Goal: Check status: Check status

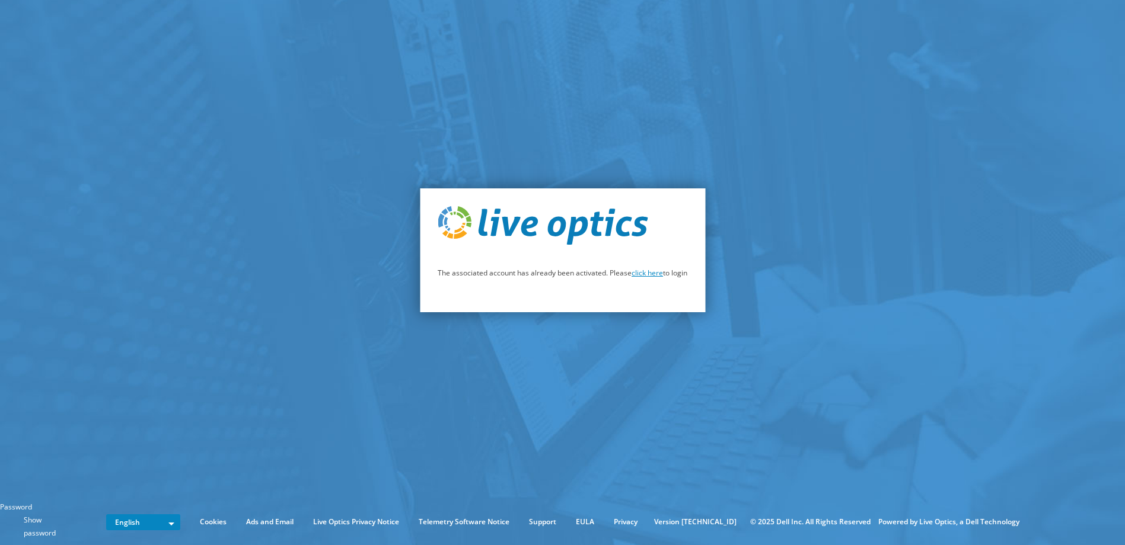
click at [651, 276] on link "click here" at bounding box center [646, 273] width 31 height 10
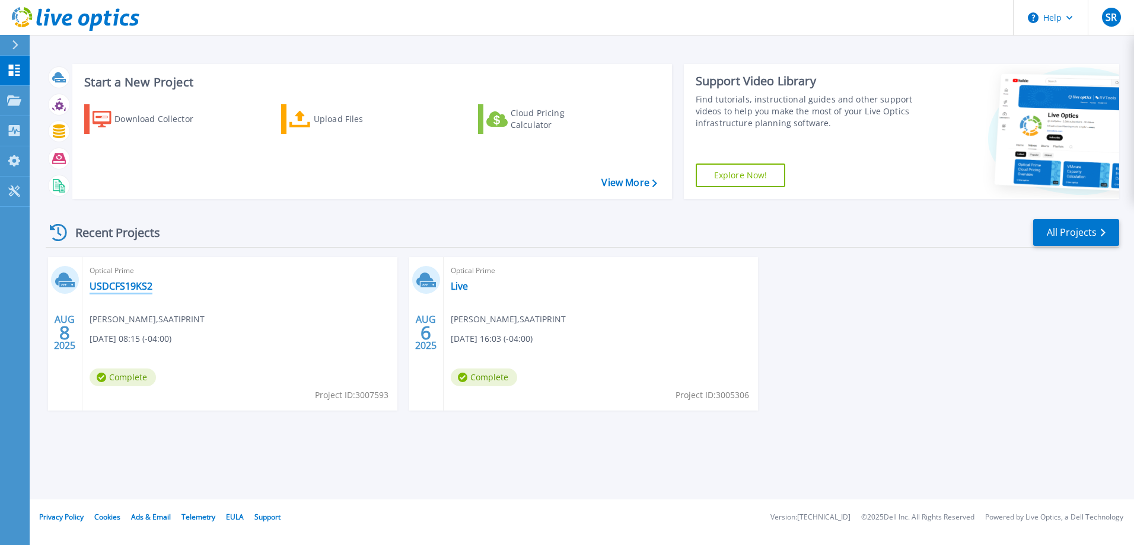
click at [125, 288] on link "USDCFS19KS2" at bounding box center [121, 286] width 63 height 12
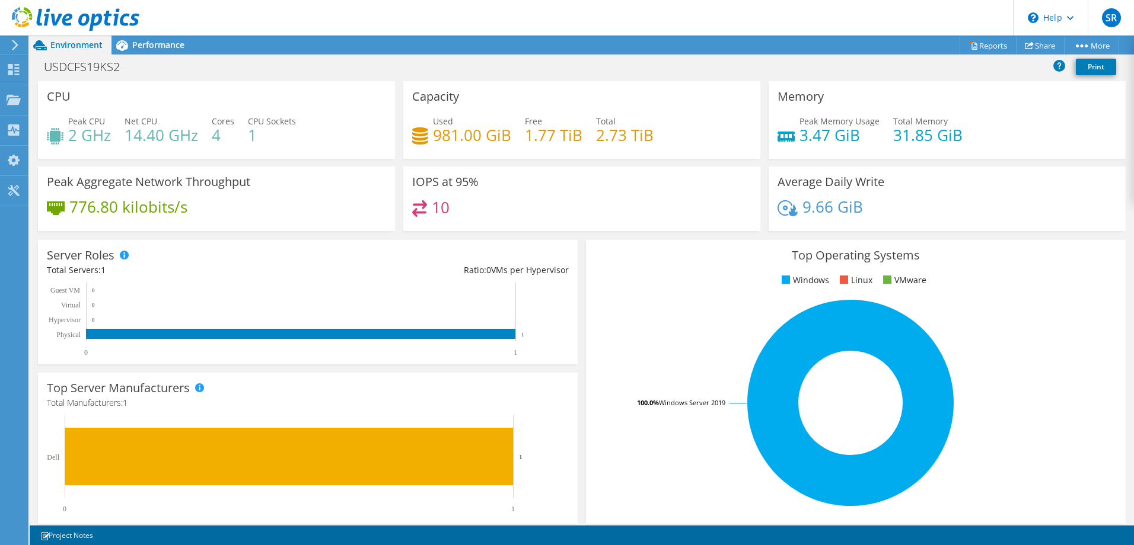
scroll to position [59, 0]
drag, startPoint x: 539, startPoint y: 130, endPoint x: 651, endPoint y: 130, distance: 111.5
click at [651, 130] on div "Used 981.00 GiB Free 1.77 TiB Total 2.73 TiB" at bounding box center [581, 134] width 339 height 39
drag, startPoint x: 422, startPoint y: 137, endPoint x: 552, endPoint y: 136, distance: 130.4
click at [552, 136] on div "Used 981.00 GiB Free 1.77 TiB Total 2.73 TiB" at bounding box center [581, 134] width 339 height 39
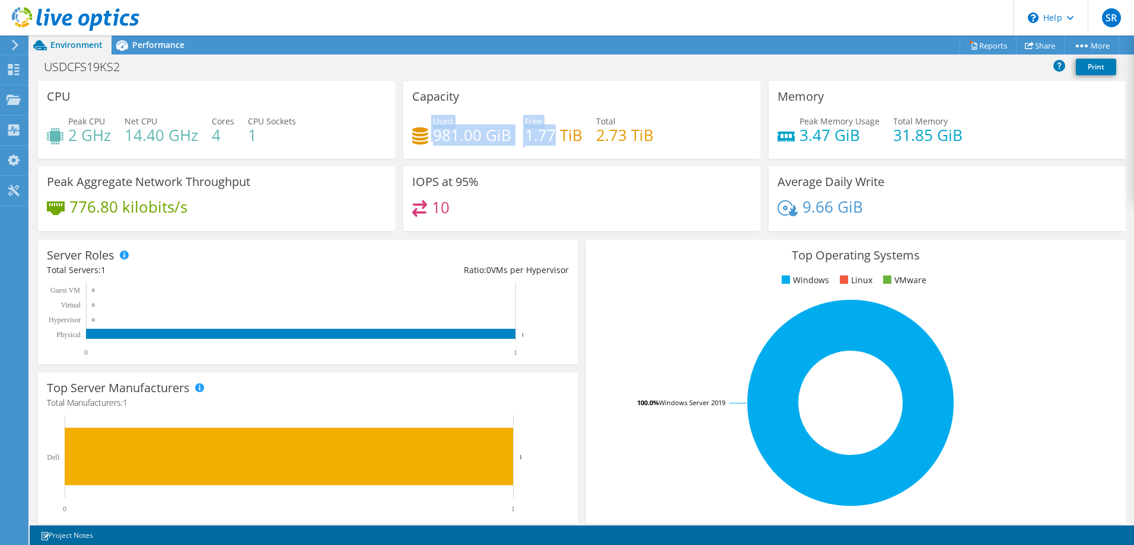
scroll to position [0, 0]
